Goal: Information Seeking & Learning: Learn about a topic

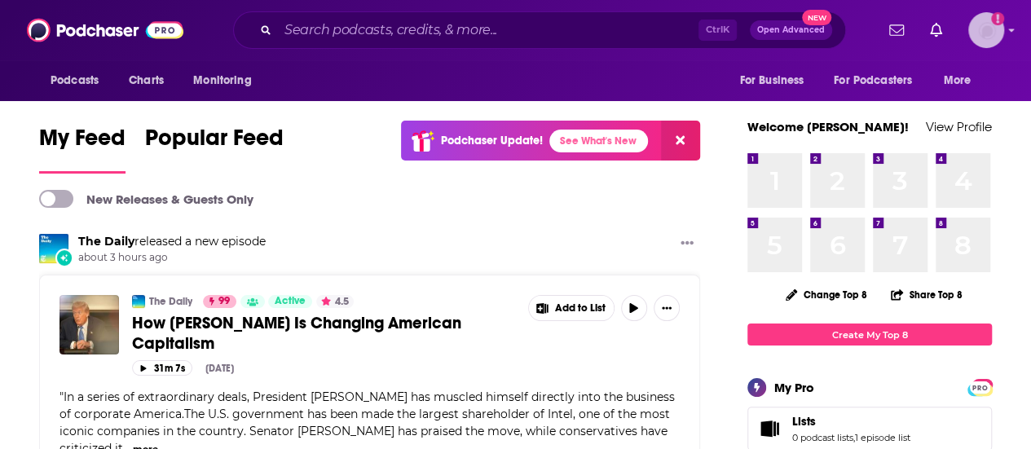
click at [1004, 22] on icon "Add a profile image" at bounding box center [997, 18] width 13 height 13
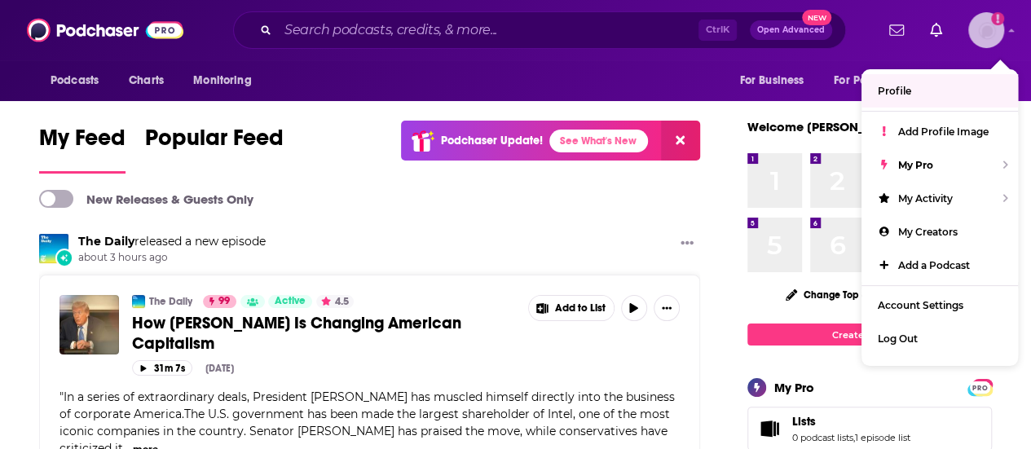
click at [910, 92] on span "Profile" at bounding box center [894, 91] width 33 height 12
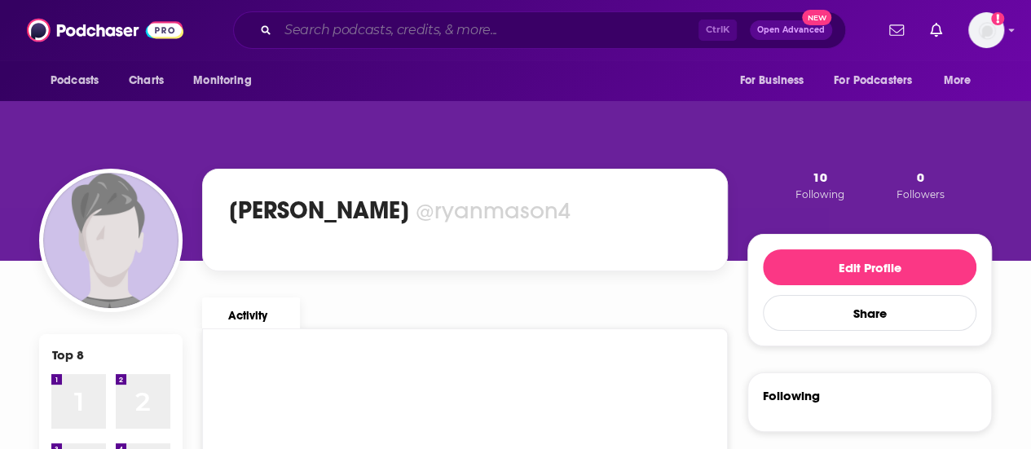
click at [466, 32] on input "Search podcasts, credits, & more..." at bounding box center [488, 30] width 421 height 26
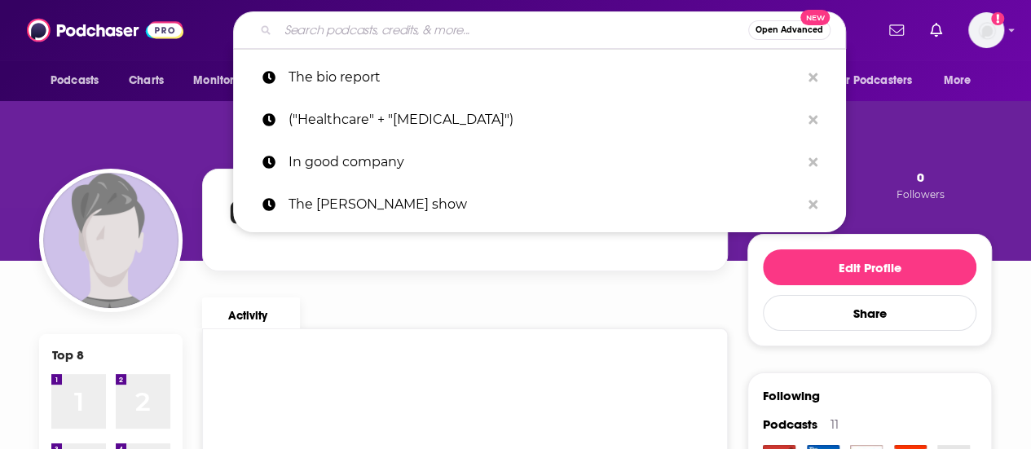
paste input "Beginner's Mind - Podcast - Apple Podcasts"
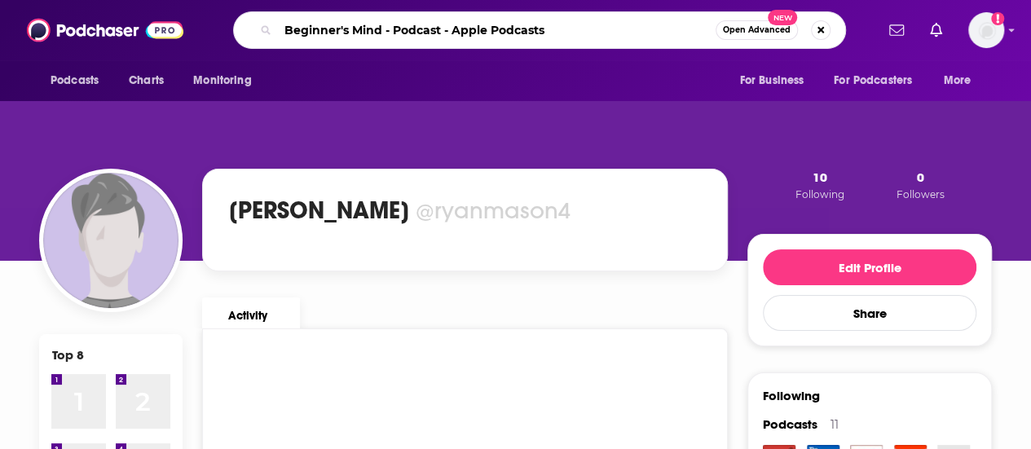
type input "Beginner's Mind - Podcast - Apple Podcasts"
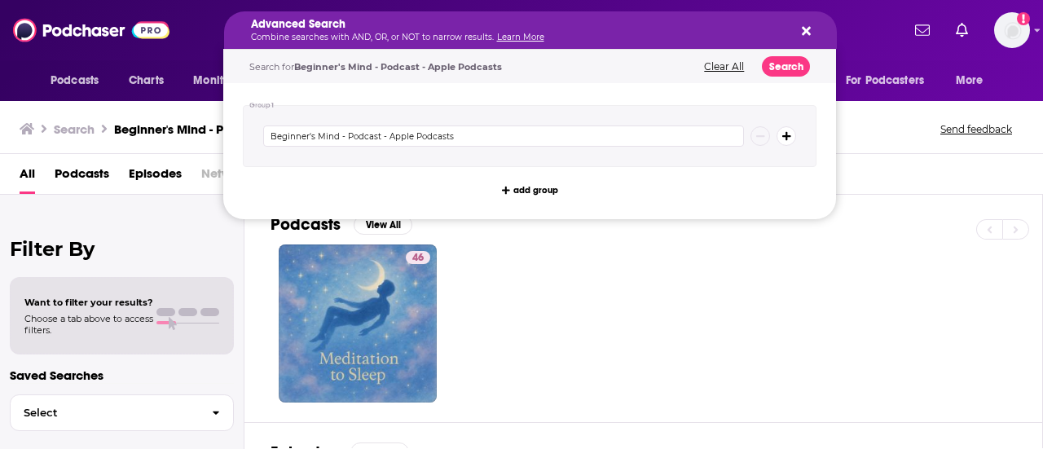
drag, startPoint x: 556, startPoint y: 29, endPoint x: 468, endPoint y: 43, distance: 89.1
click at [470, 130] on input "Beginner's Mind - Podcast - Apple Podcasts" at bounding box center [503, 136] width 481 height 21
type input "Beginner's Mind"
click at [783, 73] on button "Search" at bounding box center [786, 66] width 48 height 20
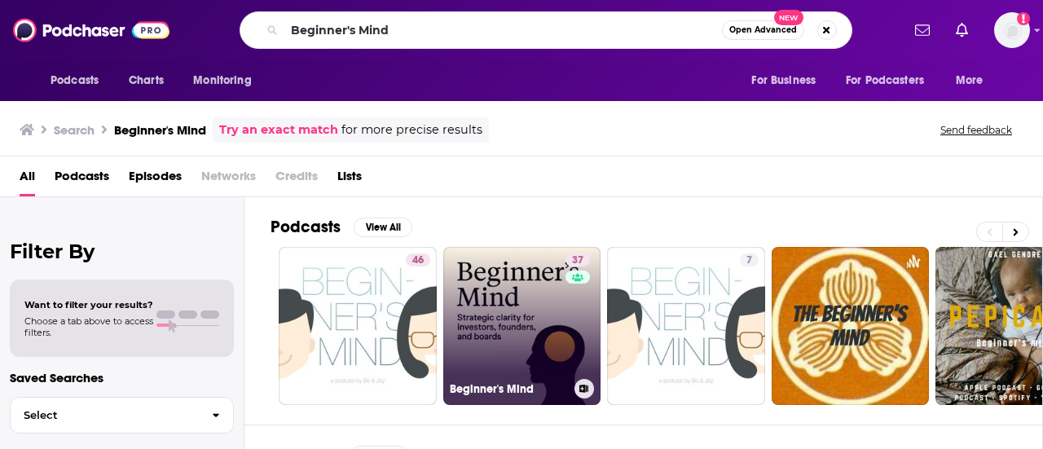
click at [513, 315] on link "37 Beginner's Mind" at bounding box center [522, 326] width 158 height 158
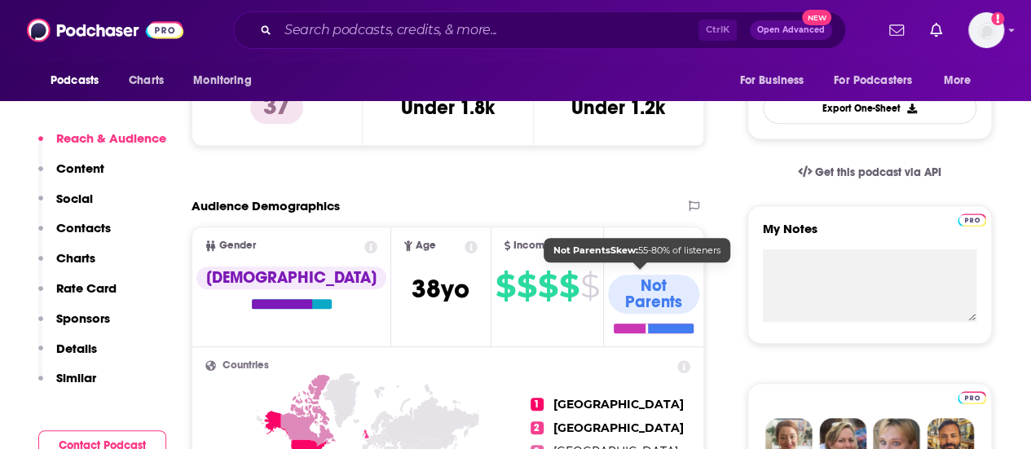
scroll to position [489, 0]
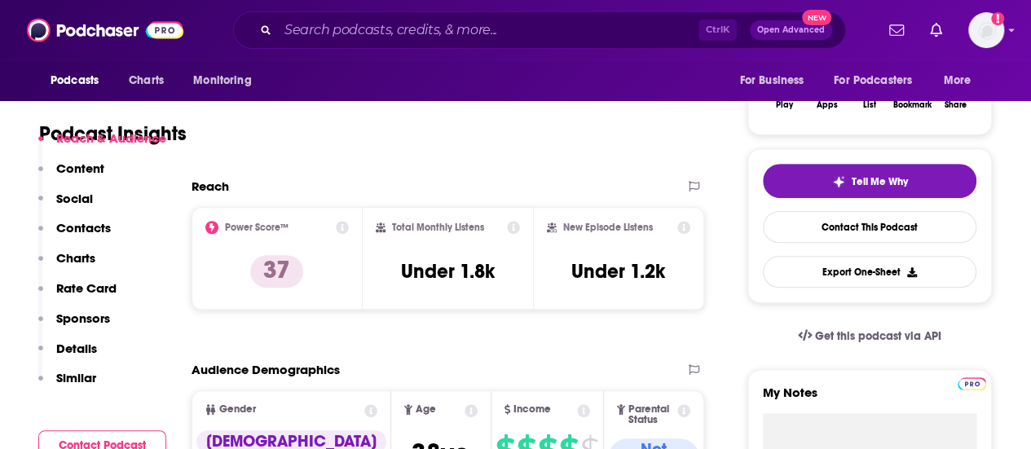
scroll to position [326, 0]
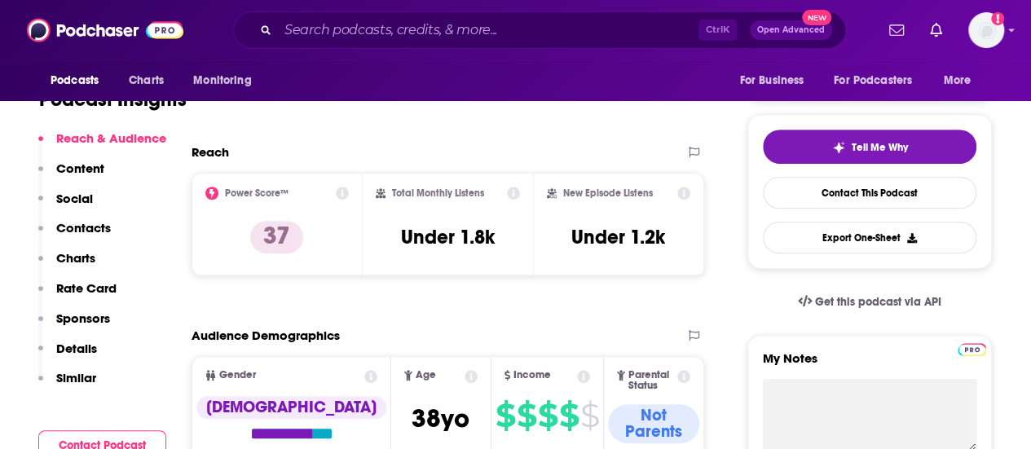
click at [684, 193] on icon at bounding box center [683, 193] width 13 height 13
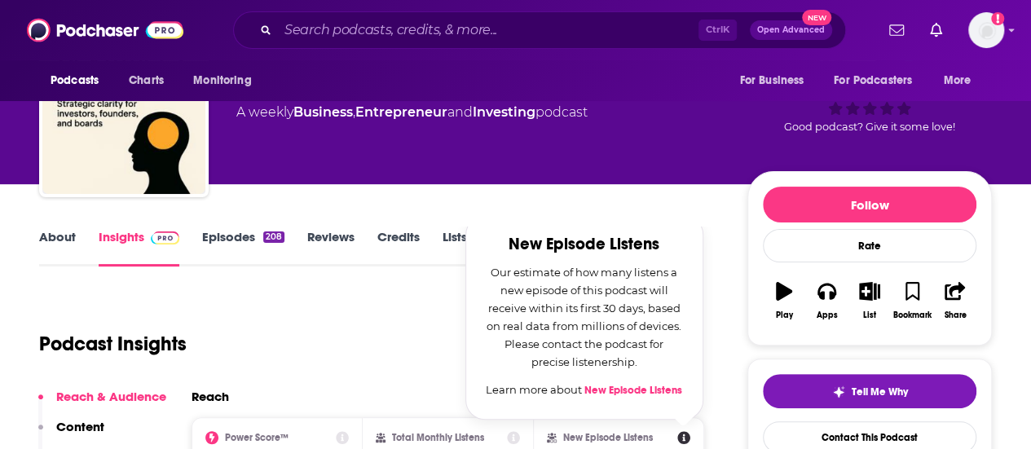
scroll to position [163, 0]
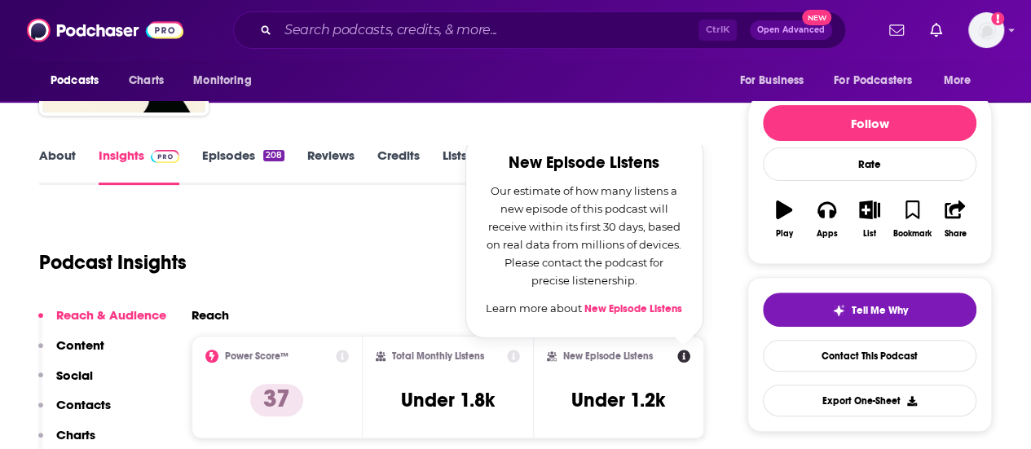
click at [426, 219] on div "Podcast Insights" at bounding box center [363, 252] width 648 height 83
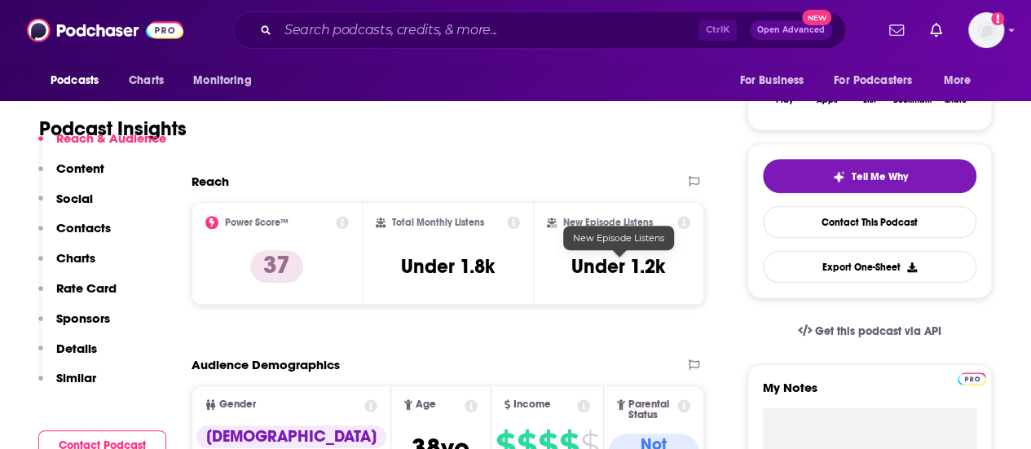
scroll to position [408, 0]
